Goal: Transaction & Acquisition: Purchase product/service

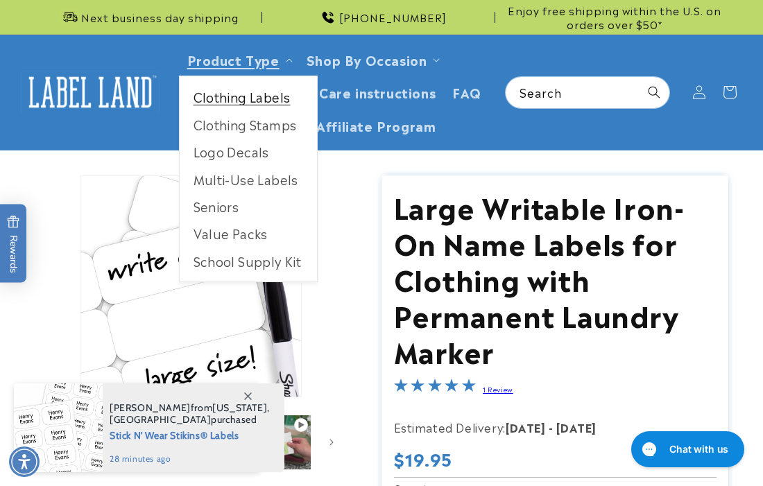
click at [249, 96] on link "Clothing Labels" at bounding box center [248, 96] width 137 height 27
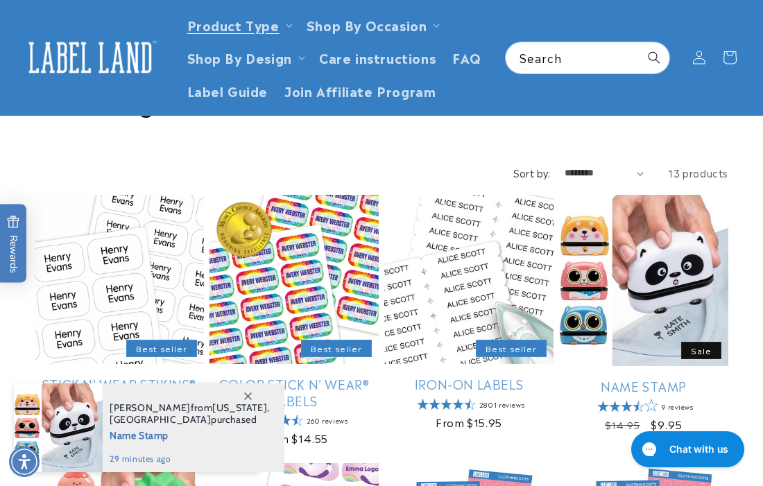
scroll to position [60, 0]
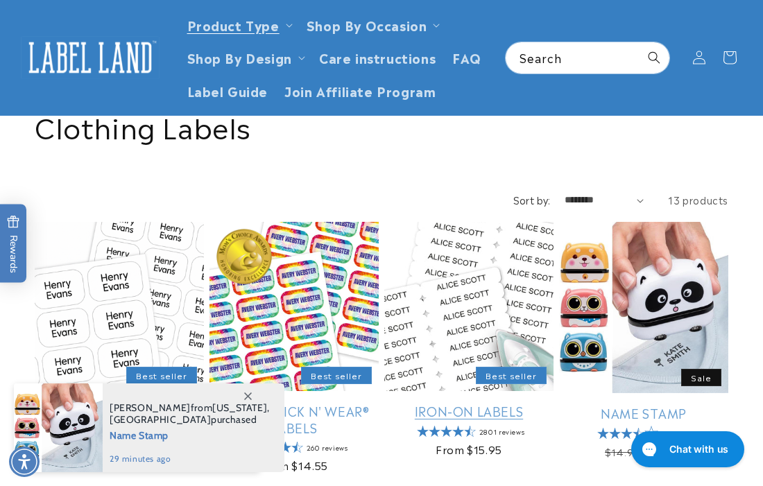
click at [443, 403] on link "Iron-On Labels" at bounding box center [468, 411] width 169 height 16
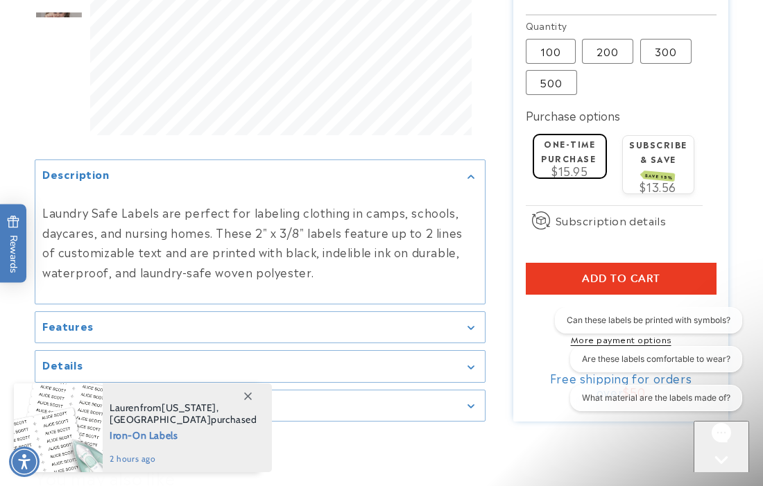
scroll to position [743, 0]
